Goal: Register for event/course

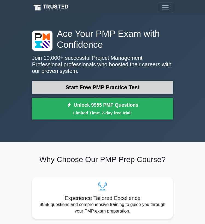
click at [102, 88] on link "Start Free PMP Practice Test" at bounding box center [102, 87] width 141 height 13
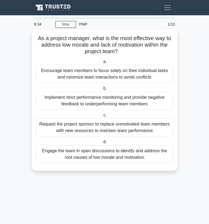
click at [97, 158] on div "Engage the team in open discussions to identify and address the root causes of …" at bounding box center [105, 154] width 138 height 18
click at [102, 144] on input "d. Engage the team in open discussions to identify and address the root causes …" at bounding box center [102, 142] width 0 height 4
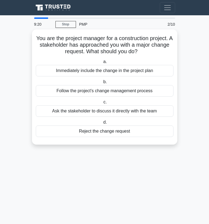
click at [127, 112] on div "Ask the stakeholder to discuss it directly with the team" at bounding box center [105, 110] width 138 height 11
click at [102, 104] on input "c. Ask the stakeholder to discuss it directly with the team" at bounding box center [102, 102] width 0 height 4
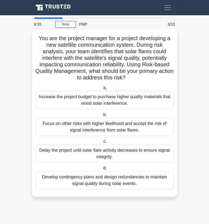
click at [103, 180] on div "Develop contingency plans and design redundancies to maintain signal quality du…" at bounding box center [105, 180] width 138 height 18
click at [102, 170] on input "d. Develop contingency plans and design redundancies to maintain signal quality…" at bounding box center [102, 168] width 0 height 4
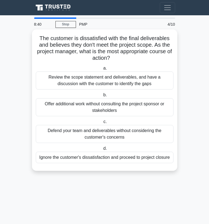
click at [110, 84] on div "Review the scope statement and deliverables, and have a discussion with the cus…" at bounding box center [105, 81] width 138 height 18
click at [102, 70] on input "a. Review the scope statement and deliverables, and have a discussion with the …" at bounding box center [102, 69] width 0 height 4
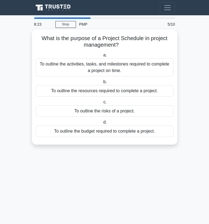
click at [117, 67] on div "To outline the activities, tasks, and milestones required to complete a project…" at bounding box center [105, 67] width 138 height 18
click at [110, 63] on div "To outline the activities, tasks, and milestones required to complete a project…" at bounding box center [105, 67] width 138 height 18
click at [102, 57] on input "a. To outline the activities, tasks, and milestones required to complete a proj…" at bounding box center [102, 55] width 0 height 4
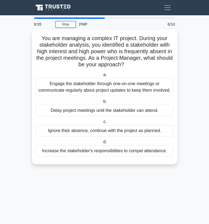
click at [102, 82] on div "Engage the stakeholder through one-on-one meetings or communicate regularly abo…" at bounding box center [105, 87] width 138 height 18
click at [102, 77] on input "a. Engage the stakeholder through one-on-one meetings or communicate regularly …" at bounding box center [102, 75] width 0 height 4
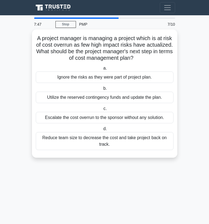
click at [110, 99] on div "Utilize the reserved contingency funds and update the plan." at bounding box center [105, 97] width 138 height 11
click at [102, 90] on input "b. Utilize the reserved contingency funds and update the plan." at bounding box center [102, 89] width 0 height 4
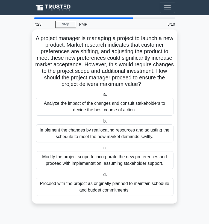
click at [109, 108] on div "Analyze the impact of the changes and consult stakeholders to decide the best c…" at bounding box center [105, 107] width 138 height 18
click at [102, 96] on input "a. Analyze the impact of the changes and consult stakeholders to decide the bes…" at bounding box center [102, 95] width 0 height 4
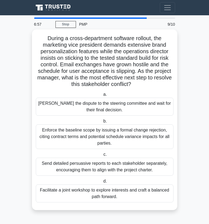
click at [100, 166] on div "Send detailed persuasive reports to each stakeholder separately, encouraging th…" at bounding box center [105, 167] width 138 height 18
click at [102, 156] on input "c. Send detailed persuasive reports to each stakeholder separately, encouraging…" at bounding box center [102, 155] width 0 height 4
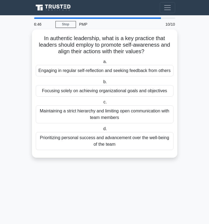
click at [98, 70] on div "Engaging in regular self-reflection and seeking feedback from others" at bounding box center [105, 70] width 138 height 11
click at [102, 64] on input "a. Engaging in regular self-reflection and seeking feedback from others" at bounding box center [102, 62] width 0 height 4
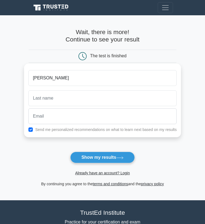
type input "[PERSON_NAME]"
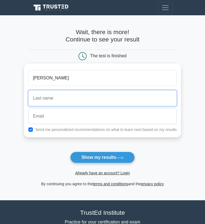
click at [98, 99] on input "text" at bounding box center [102, 98] width 148 height 16
type input "okori"
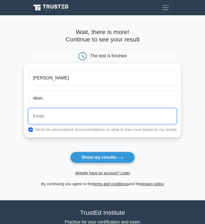
click at [94, 116] on input "email" at bounding box center [102, 116] width 148 height 16
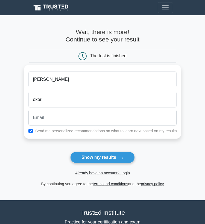
click at [82, 55] on icon at bounding box center [82, 56] width 8 height 8
click at [82, 56] on icon at bounding box center [82, 56] width 8 height 8
drag, startPoint x: 83, startPoint y: 56, endPoint x: 79, endPoint y: 55, distance: 3.3
click at [79, 55] on icon at bounding box center [82, 56] width 8 height 8
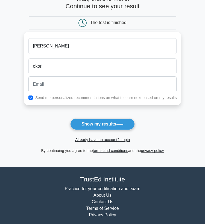
scroll to position [74, 0]
